Goal: Information Seeking & Learning: Learn about a topic

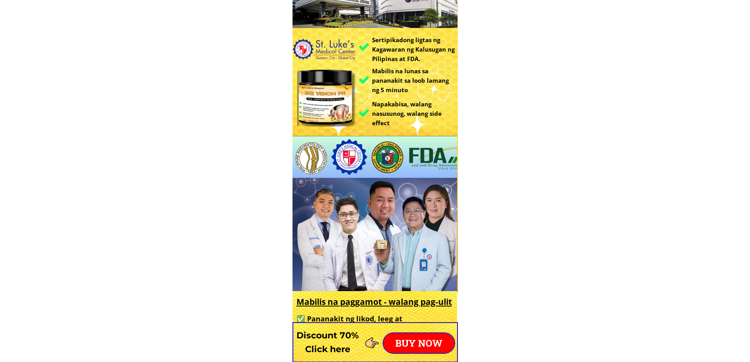
scroll to position [276, 0]
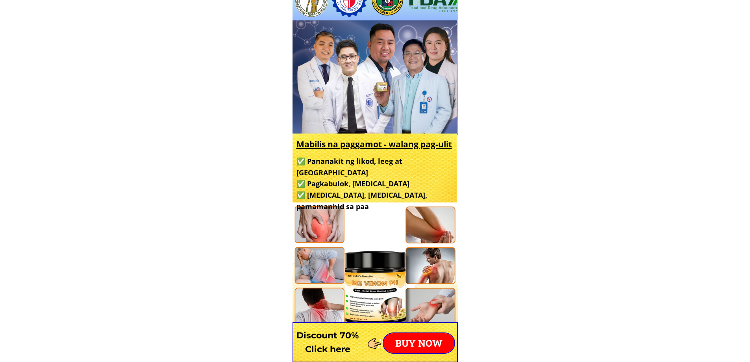
drag, startPoint x: 592, startPoint y: 267, endPoint x: 288, endPoint y: 79, distance: 357.3
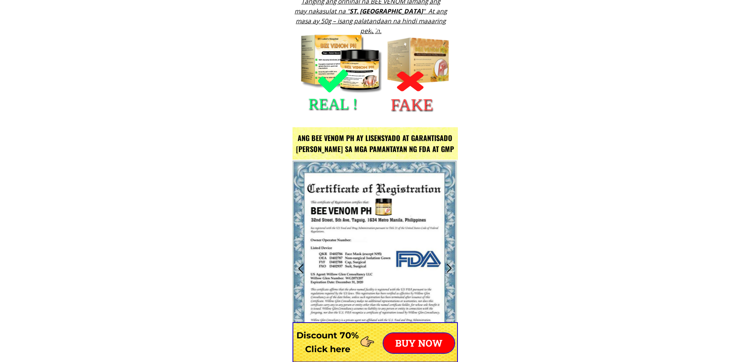
scroll to position [985, 0]
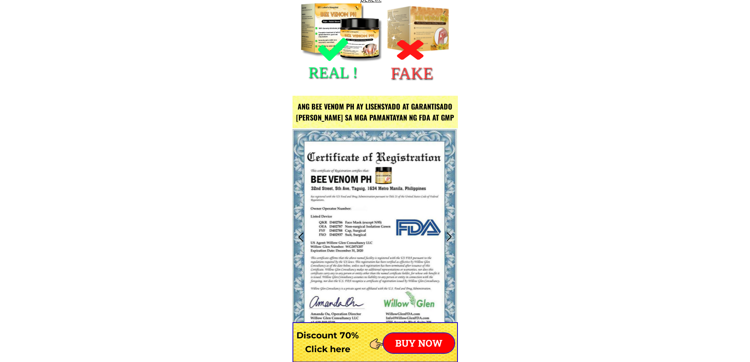
drag, startPoint x: 488, startPoint y: 173, endPoint x: 215, endPoint y: 23, distance: 311.1
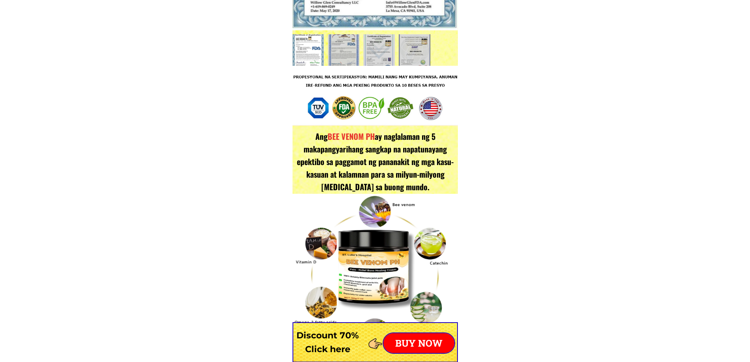
scroll to position [1497, 0]
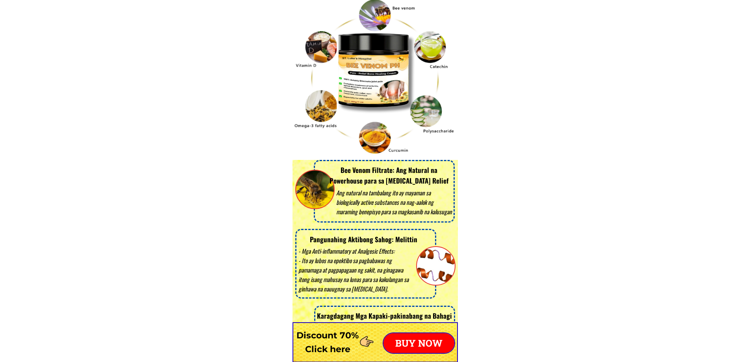
drag, startPoint x: 322, startPoint y: 89, endPoint x: 524, endPoint y: 195, distance: 228.5
drag, startPoint x: 522, startPoint y: 197, endPoint x: 175, endPoint y: 18, distance: 390.7
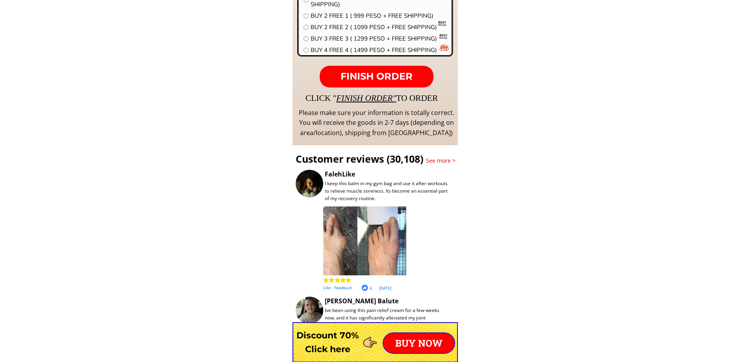
scroll to position [6459, 0]
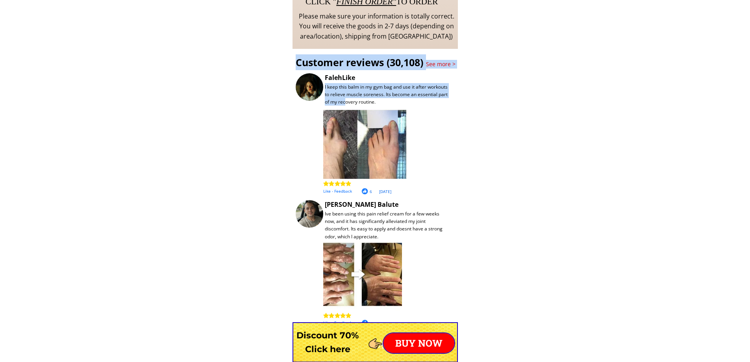
drag, startPoint x: 524, startPoint y: 222, endPoint x: 289, endPoint y: 55, distance: 288.1
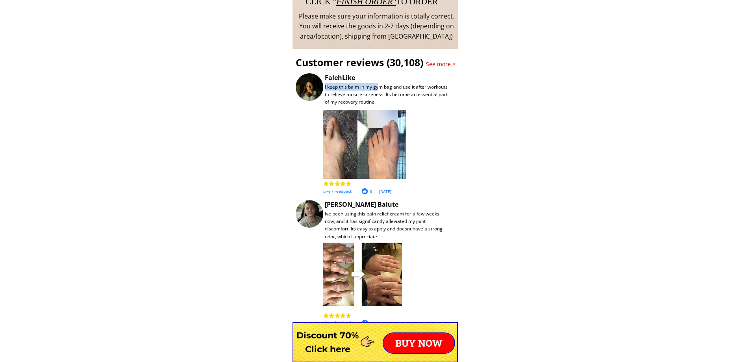
drag, startPoint x: 378, startPoint y: 89, endPoint x: 427, endPoint y: 147, distance: 74.9
click at [424, 145] on div "I keep this balm in my gym bag and use it after workouts to relieve muscle sore…" at bounding box center [425, 134] width 259 height 122
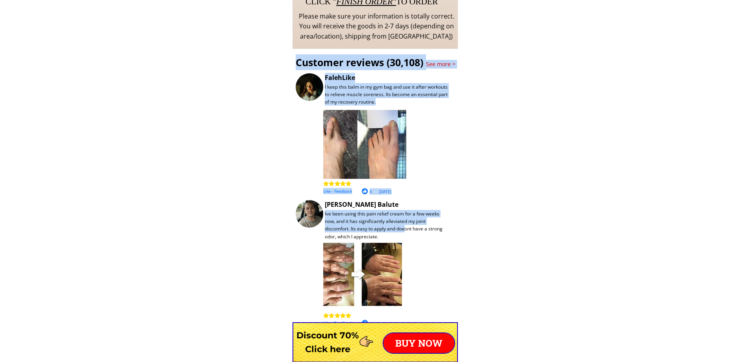
drag, startPoint x: 406, startPoint y: 228, endPoint x: 454, endPoint y: 247, distance: 50.9
click at [445, 247] on div "Customer reviews (30,108) See more > I keep this balm in my gym bag and use it …" at bounding box center [375, 261] width 165 height 425
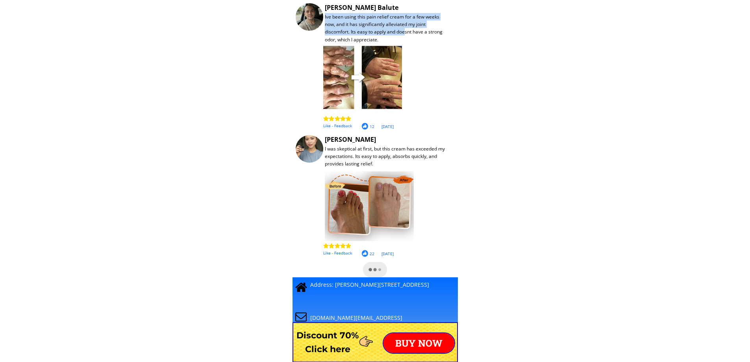
scroll to position [6774, 0]
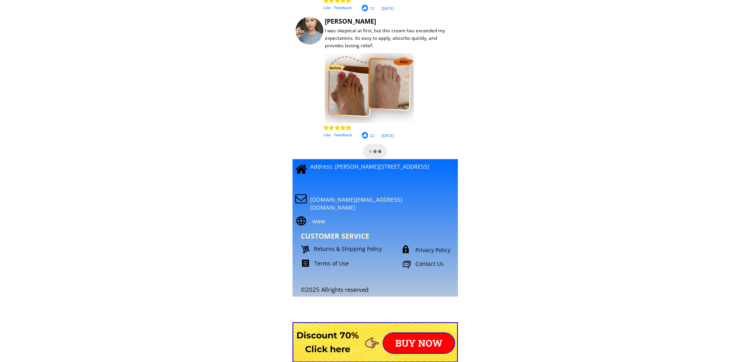
click at [432, 263] on p "Contact Us" at bounding box center [444, 264] width 58 height 8
click at [333, 263] on p "Terms of Use" at bounding box center [355, 264] width 83 height 8
click at [348, 251] on p "Returns & Shipping Policy" at bounding box center [355, 249] width 83 height 8
click at [433, 247] on p "Privacy Policy" at bounding box center [443, 250] width 56 height 8
